Goal: Find specific page/section: Find specific page/section

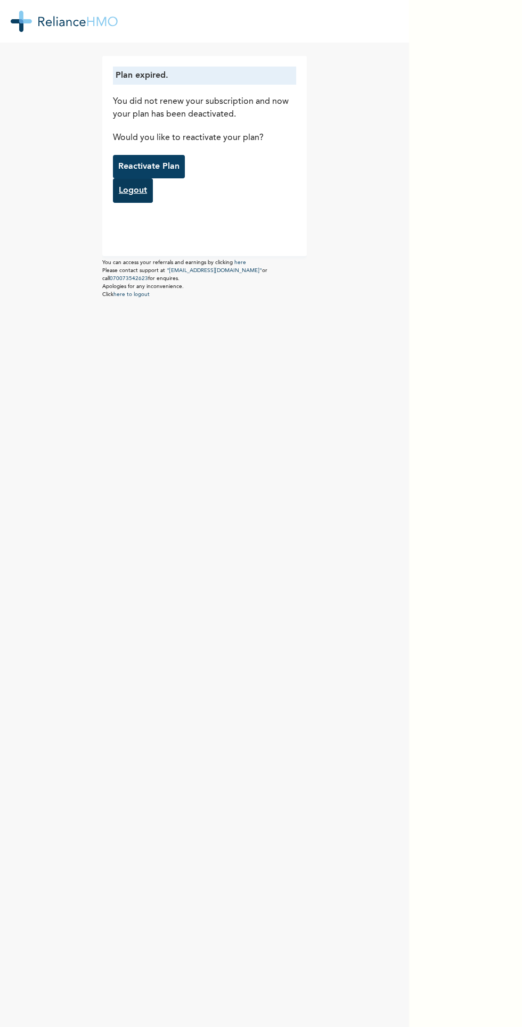
click at [134, 191] on link "Logout" at bounding box center [133, 190] width 40 height 24
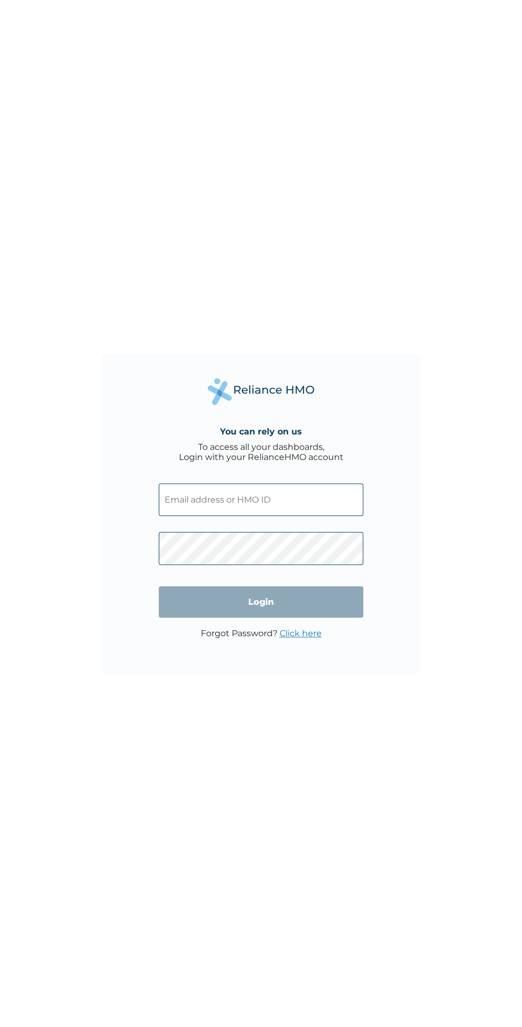
click at [282, 498] on input "text" at bounding box center [261, 499] width 204 height 32
click input "Login" at bounding box center [261, 601] width 204 height 31
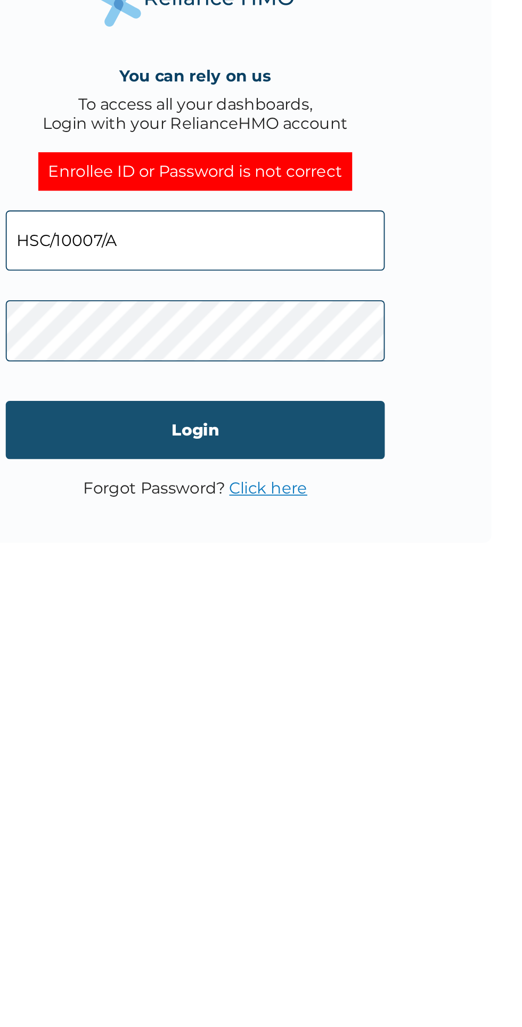
click at [303, 616] on input "Login" at bounding box center [261, 612] width 204 height 31
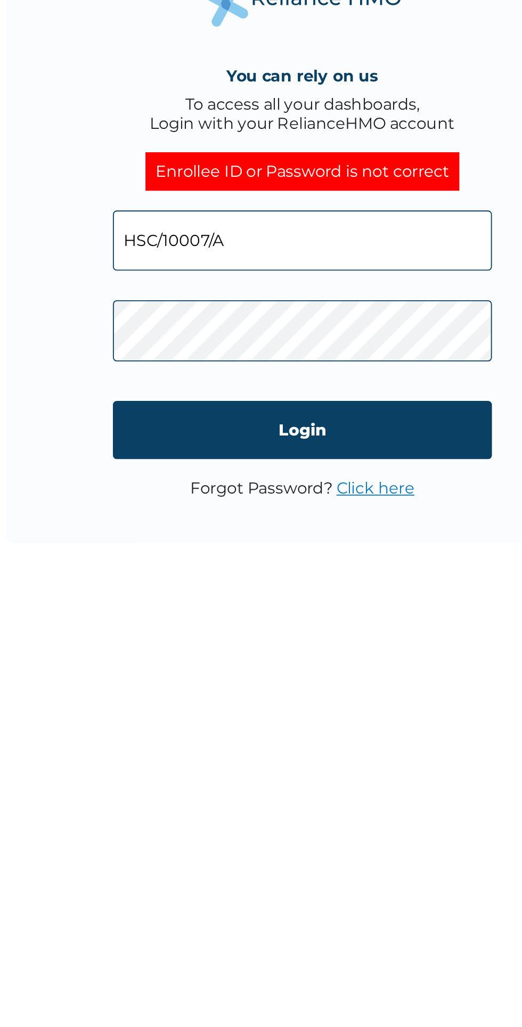
click at [267, 509] on input "HSC/10007/A" at bounding box center [261, 510] width 204 height 32
type input "[PERSON_NAME][EMAIL_ADDRESS][DOMAIN_NAME]"
click at [241, 512] on input "[PERSON_NAME][EMAIL_ADDRESS][DOMAIN_NAME]" at bounding box center [261, 510] width 204 height 32
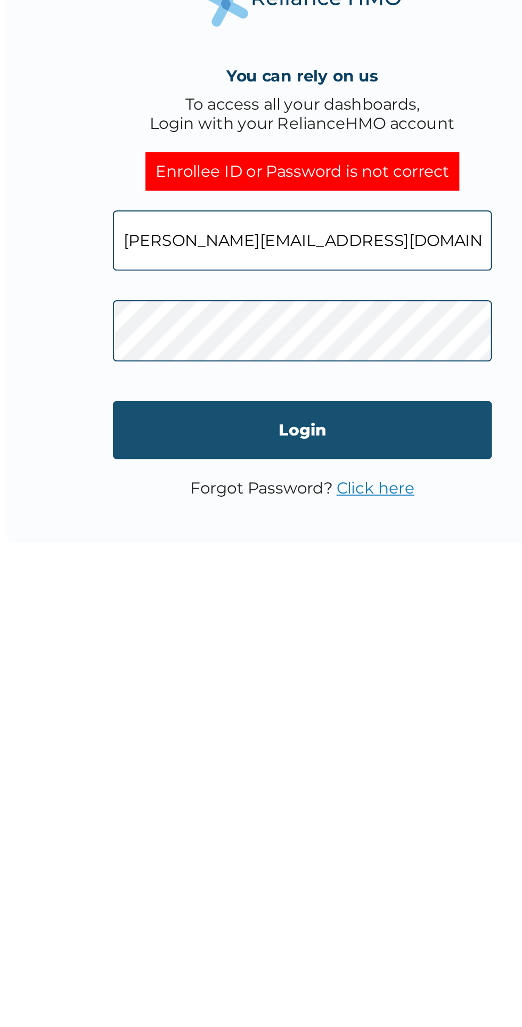
click at [261, 619] on input "Login" at bounding box center [261, 612] width 204 height 31
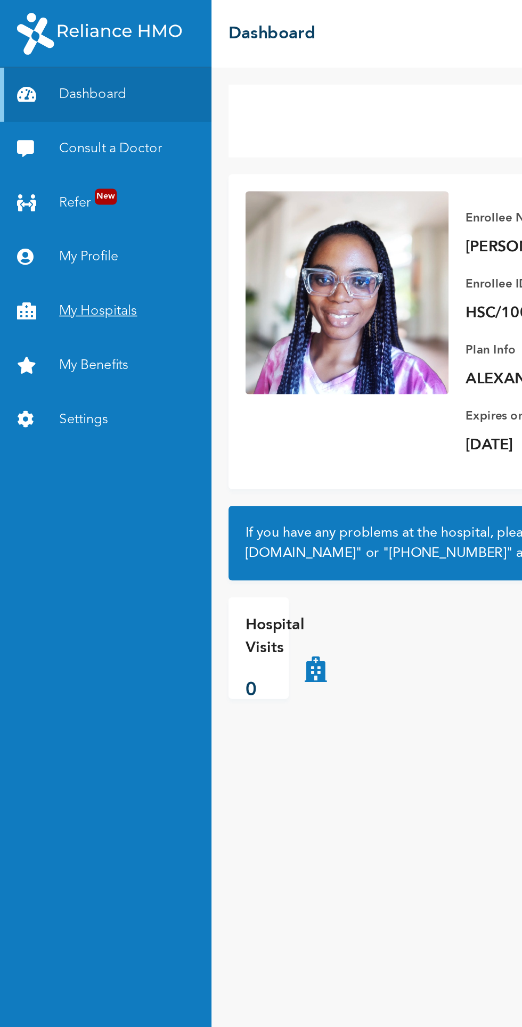
click at [77, 194] on link "My Hospitals" at bounding box center [66, 196] width 133 height 34
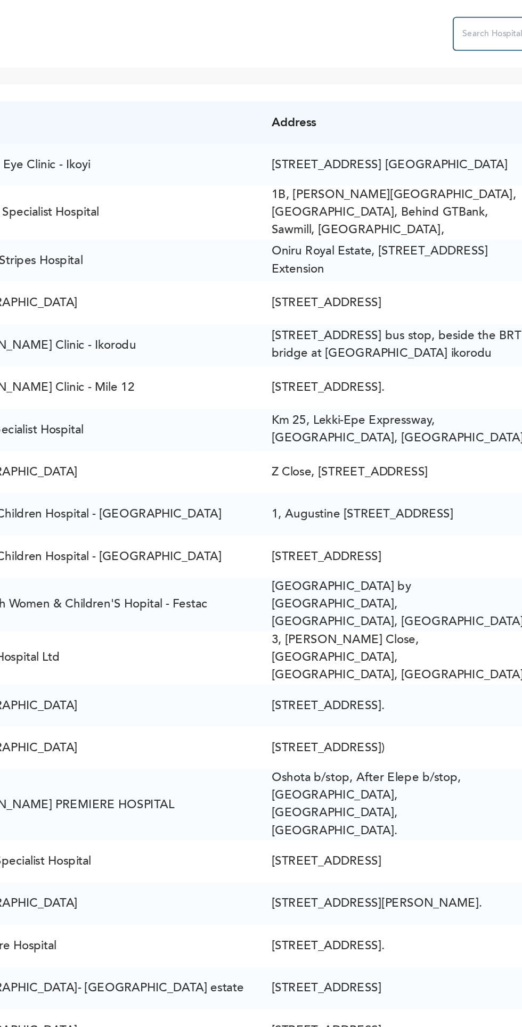
click at [478, 23] on input "text" at bounding box center [520, 21] width 85 height 21
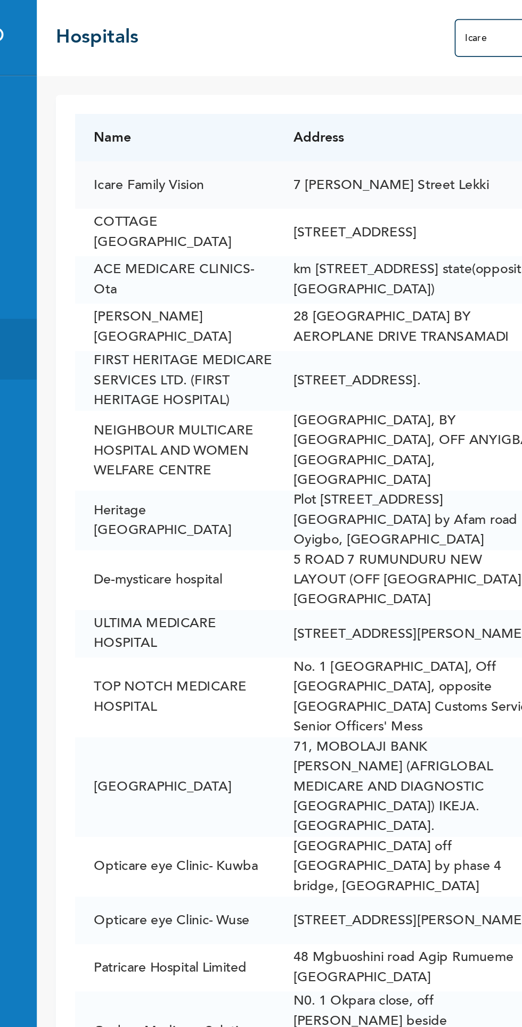
type input "Icare"
click at [273, 100] on td "7 [PERSON_NAME] Street Lekki" at bounding box center [339, 103] width 146 height 27
click at [312, 111] on td "7 [PERSON_NAME] Street Lekki" at bounding box center [339, 103] width 146 height 27
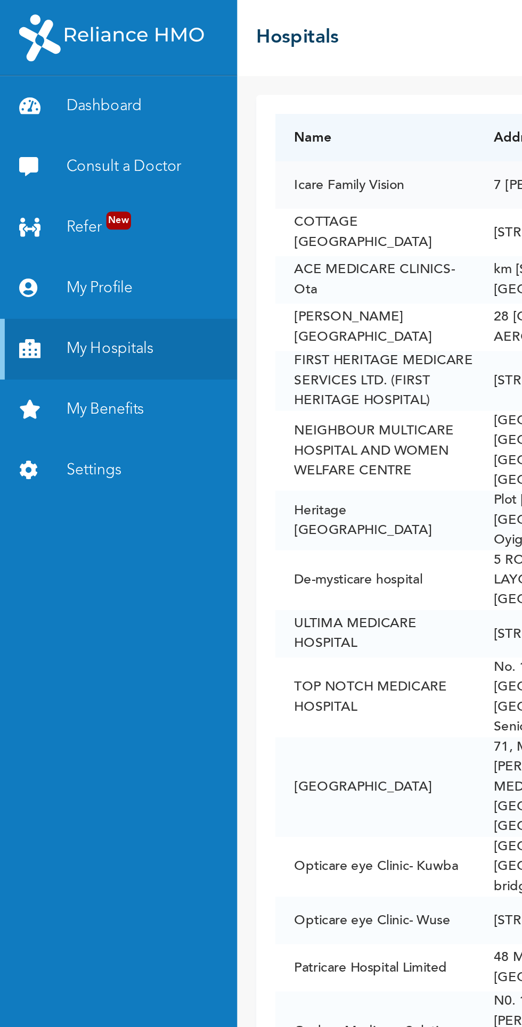
click at [192, 98] on td "Icare Family Vision" at bounding box center [210, 103] width 112 height 27
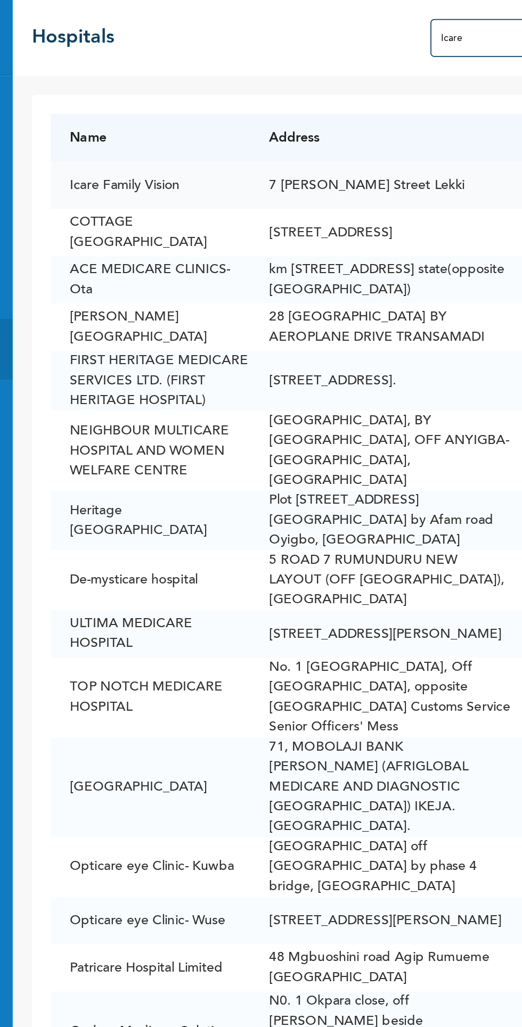
click at [202, 97] on td "Icare Family Vision" at bounding box center [210, 103] width 112 height 27
click at [212, 105] on td "Icare Family Vision" at bounding box center [210, 103] width 112 height 27
click at [215, 103] on td "Icare Family Vision" at bounding box center [210, 103] width 112 height 27
